Goal: Information Seeking & Learning: Learn about a topic

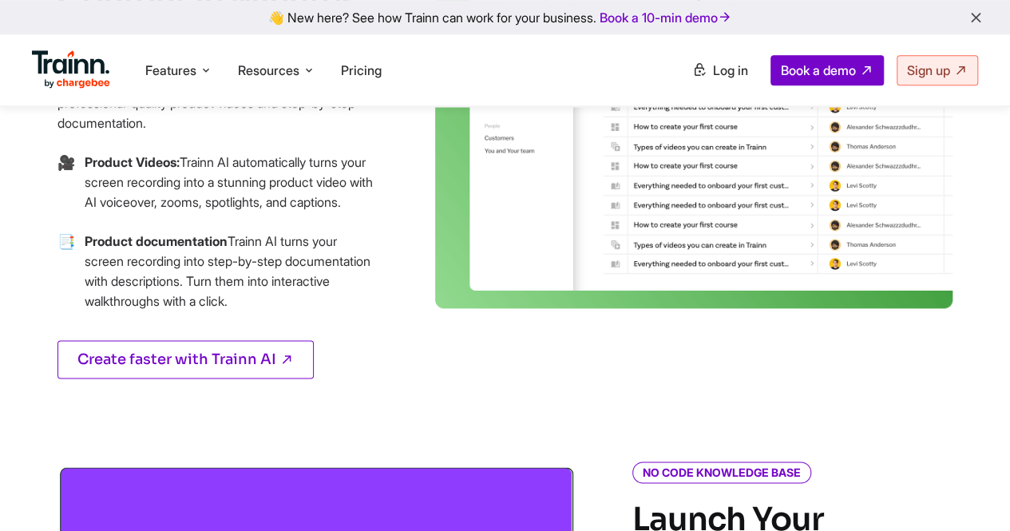
scroll to position [798, 0]
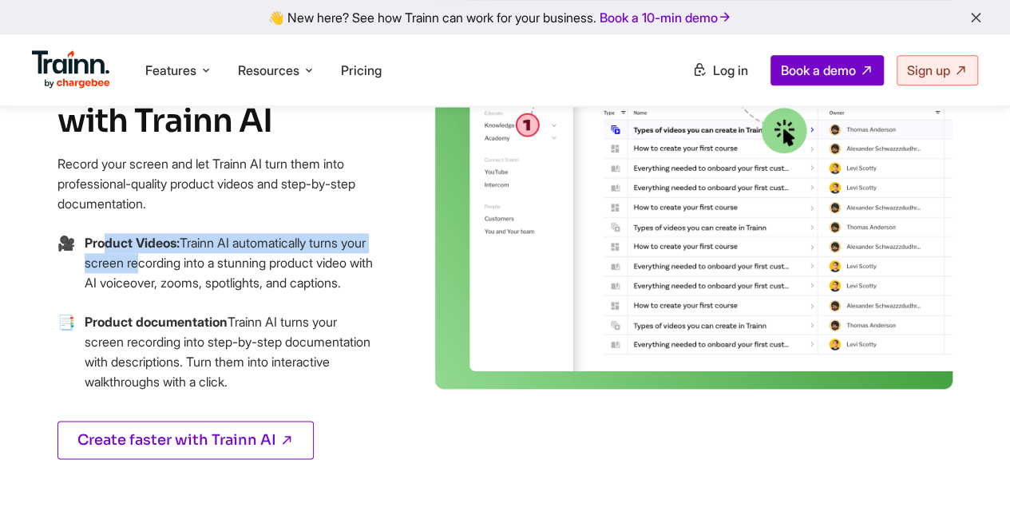
drag, startPoint x: 106, startPoint y: 252, endPoint x: 133, endPoint y: 259, distance: 27.3
click at [133, 259] on p "Product Videos: Trainn AI automatically turns your screen recording into a stun…" at bounding box center [231, 263] width 293 height 60
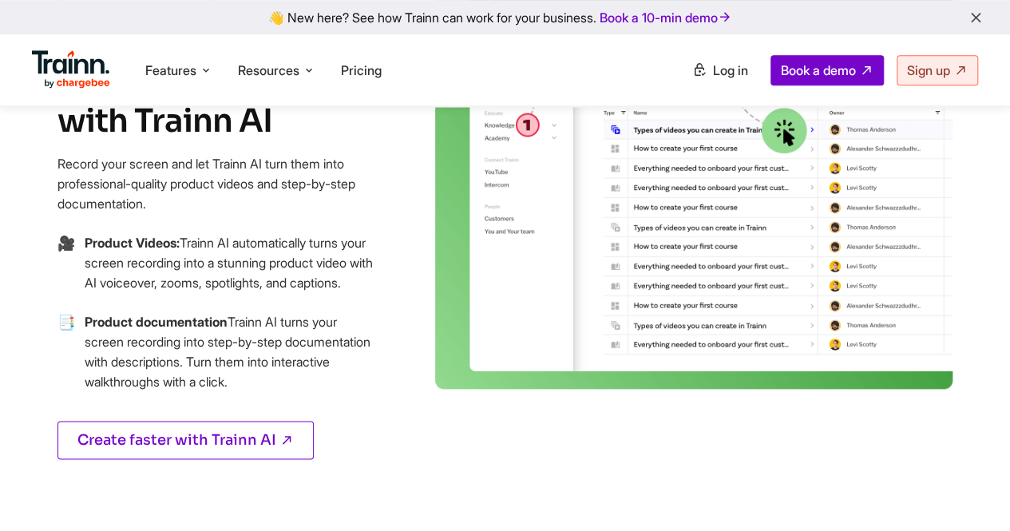
click at [148, 316] on b "Product documentation" at bounding box center [156, 322] width 143 height 16
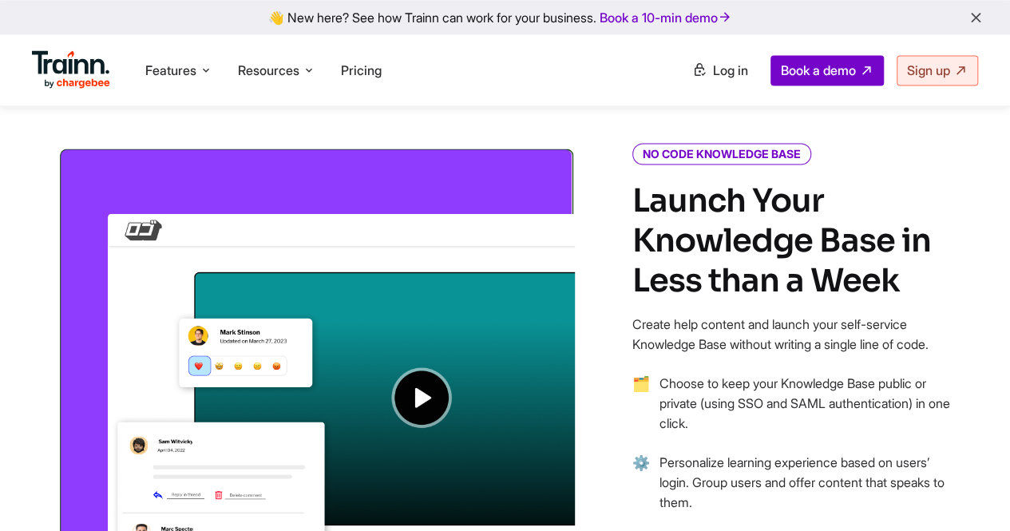
scroll to position [1357, 0]
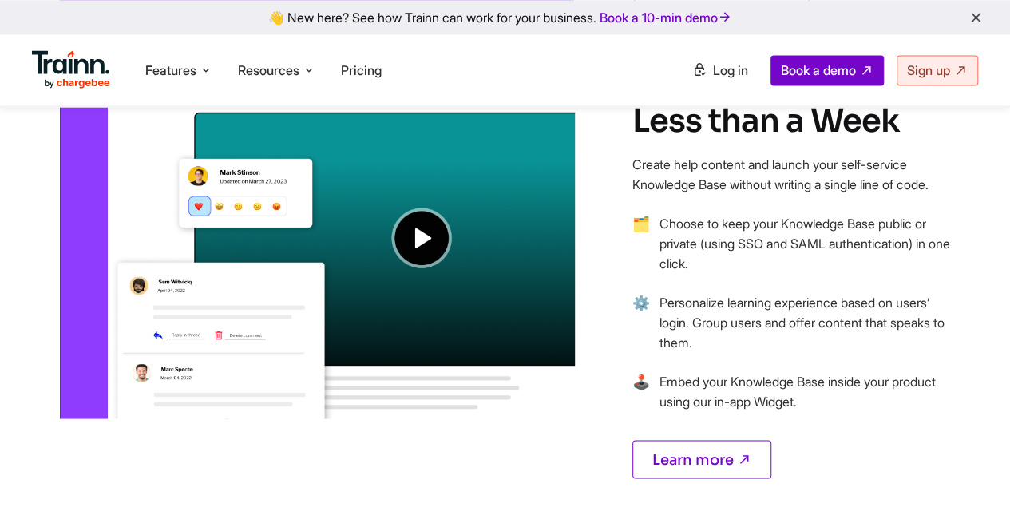
click at [414, 240] on img at bounding box center [315, 202] width 517 height 433
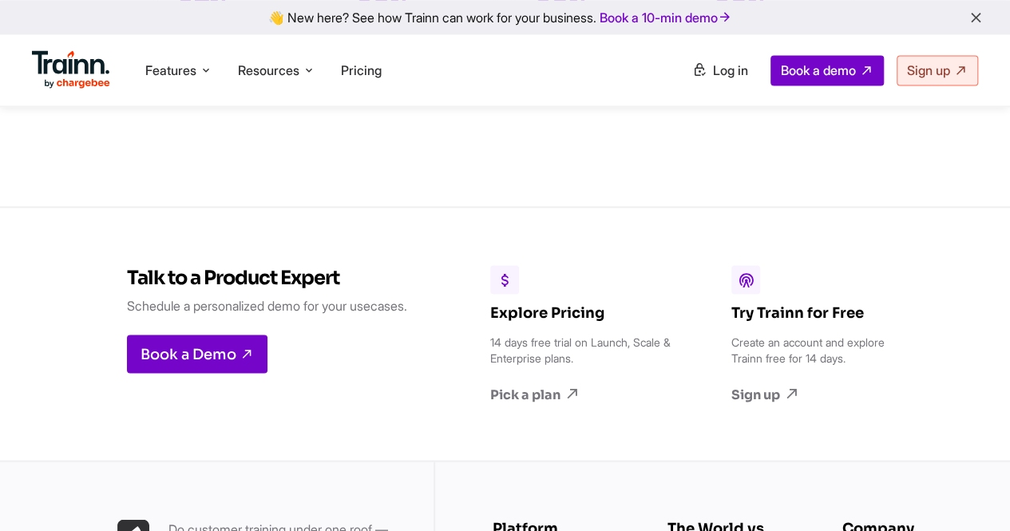
scroll to position [4438, 0]
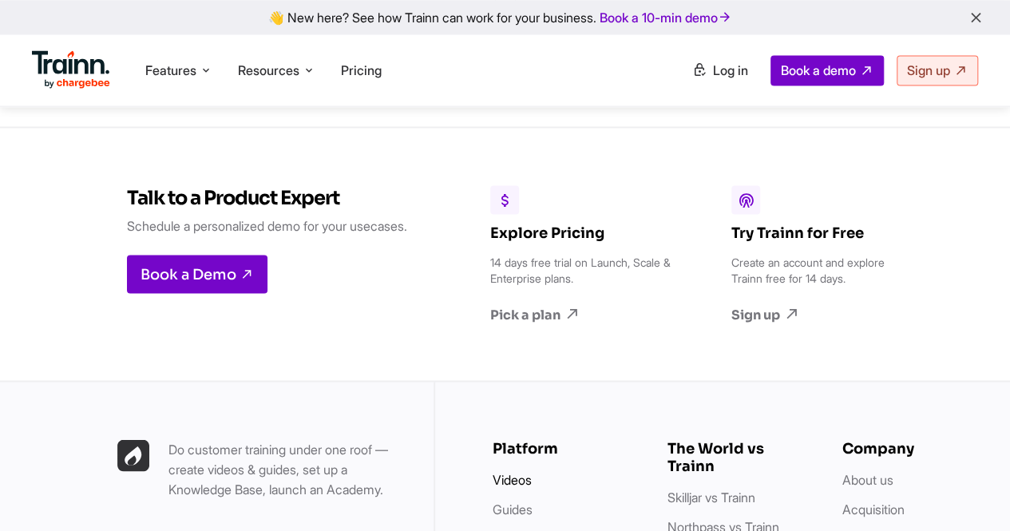
click at [520, 471] on link "Videos" at bounding box center [511, 479] width 39 height 16
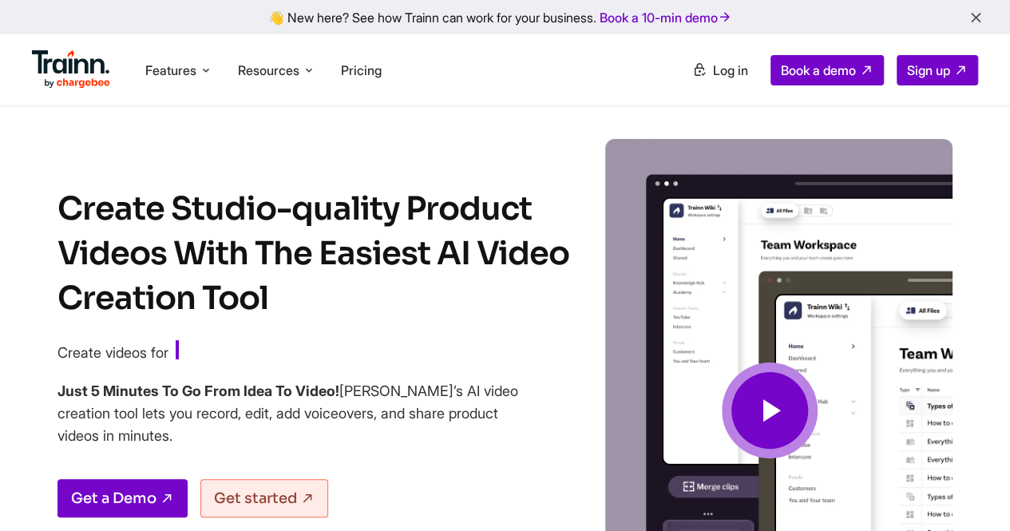
click at [776, 414] on icon at bounding box center [769, 410] width 38 height 53
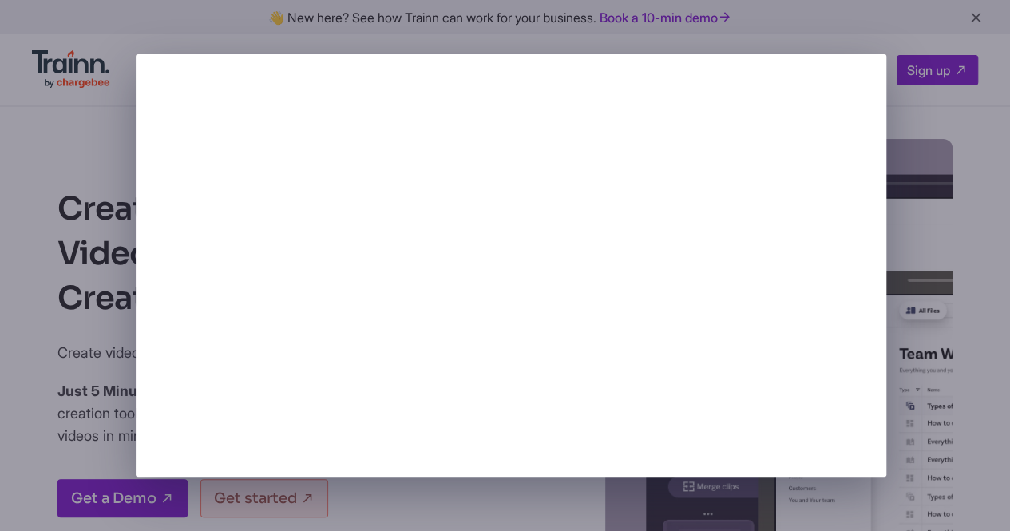
click at [946, 231] on div at bounding box center [505, 265] width 1010 height 531
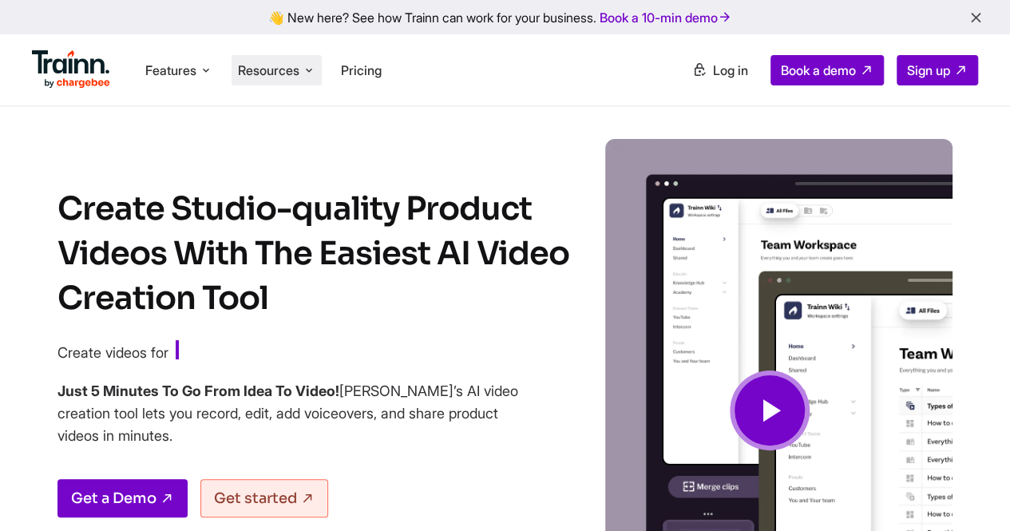
click at [303, 76] on icon at bounding box center [309, 70] width 13 height 16
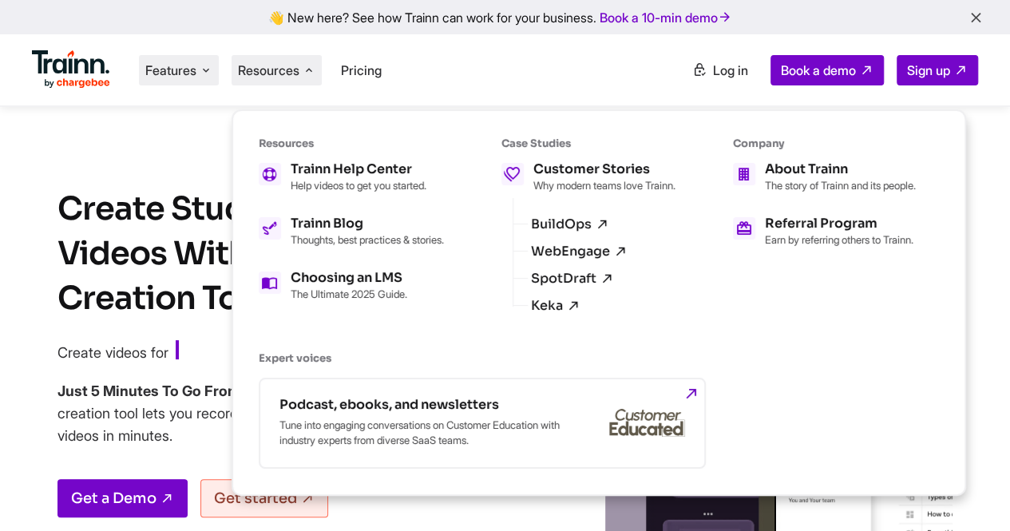
click at [200, 67] on icon at bounding box center [206, 70] width 13 height 16
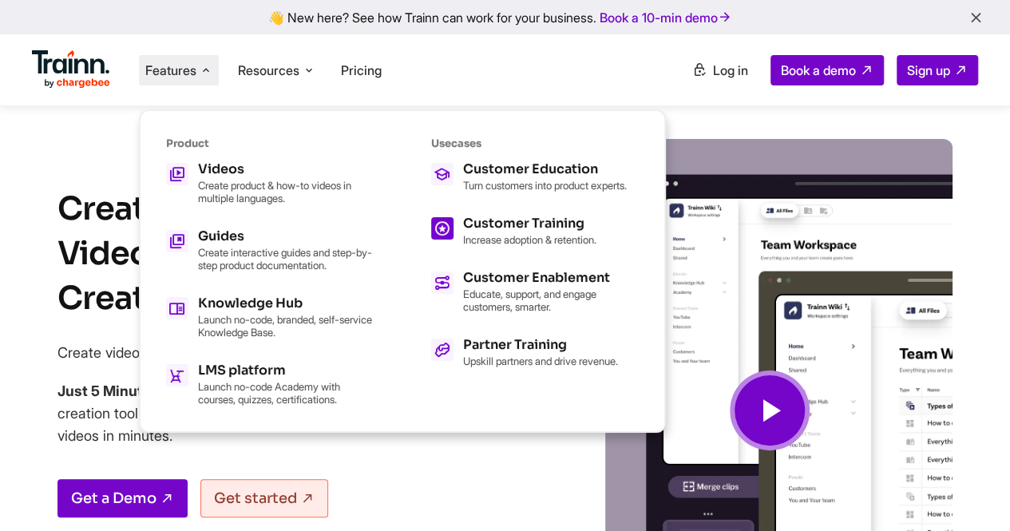
click at [535, 227] on div "Customer Training" at bounding box center [529, 223] width 133 height 13
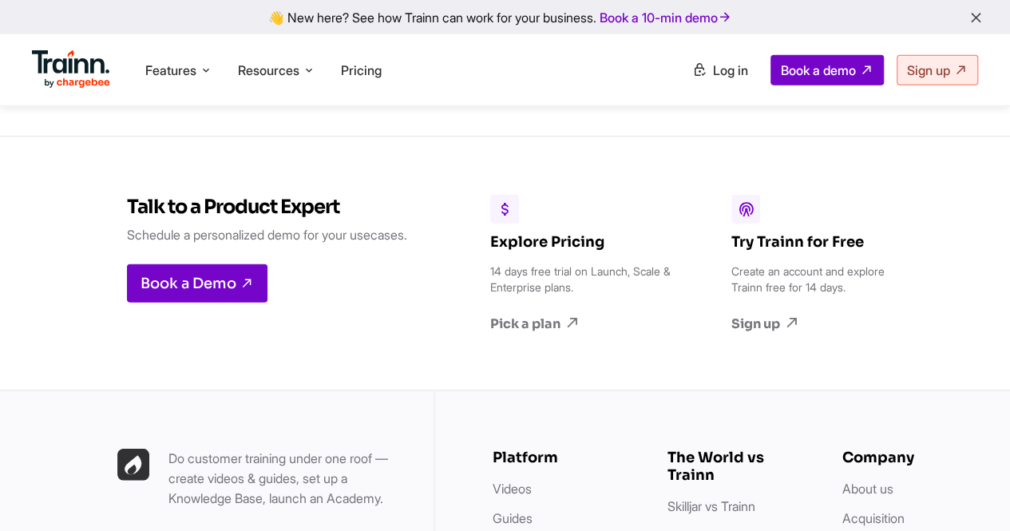
scroll to position [5268, 0]
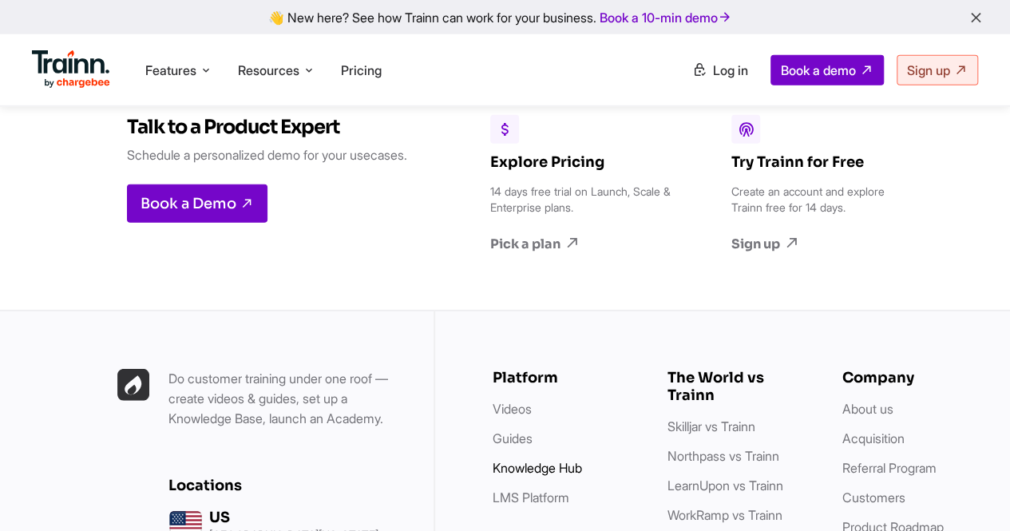
click at [544, 460] on link "Knowledge Hub" at bounding box center [536, 468] width 89 height 16
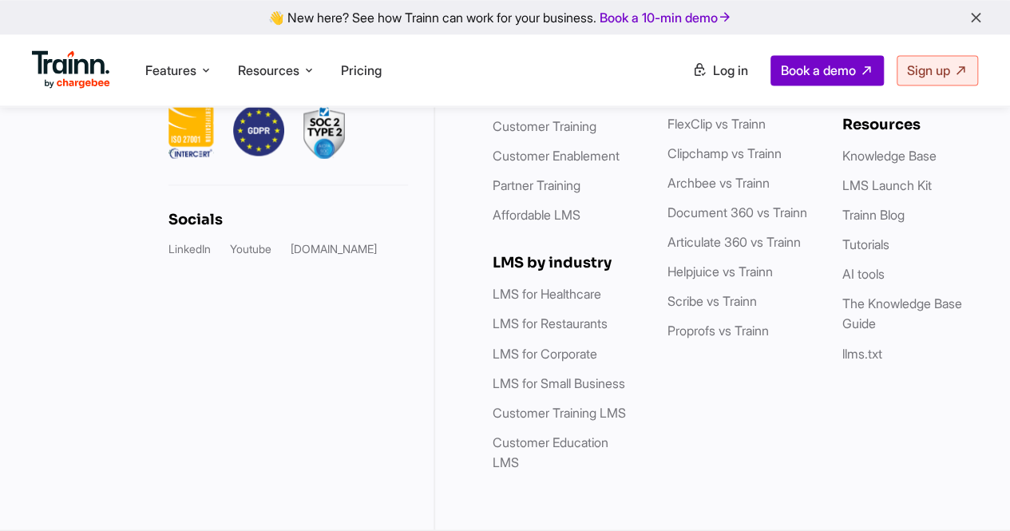
scroll to position [4630, 0]
